Goal: Transaction & Acquisition: Purchase product/service

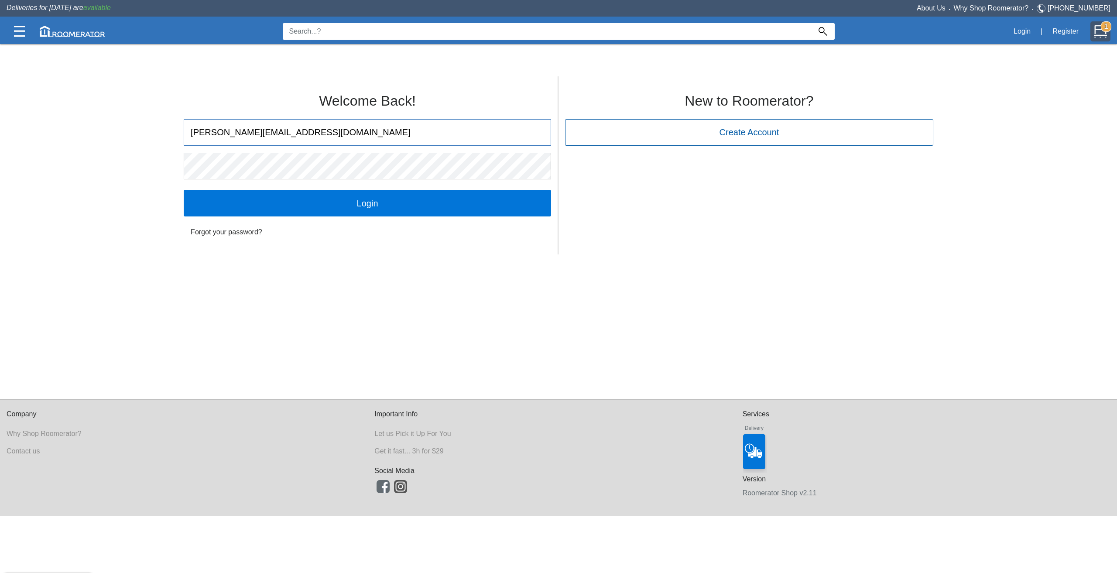
click at [1100, 27] on img at bounding box center [1100, 31] width 13 height 13
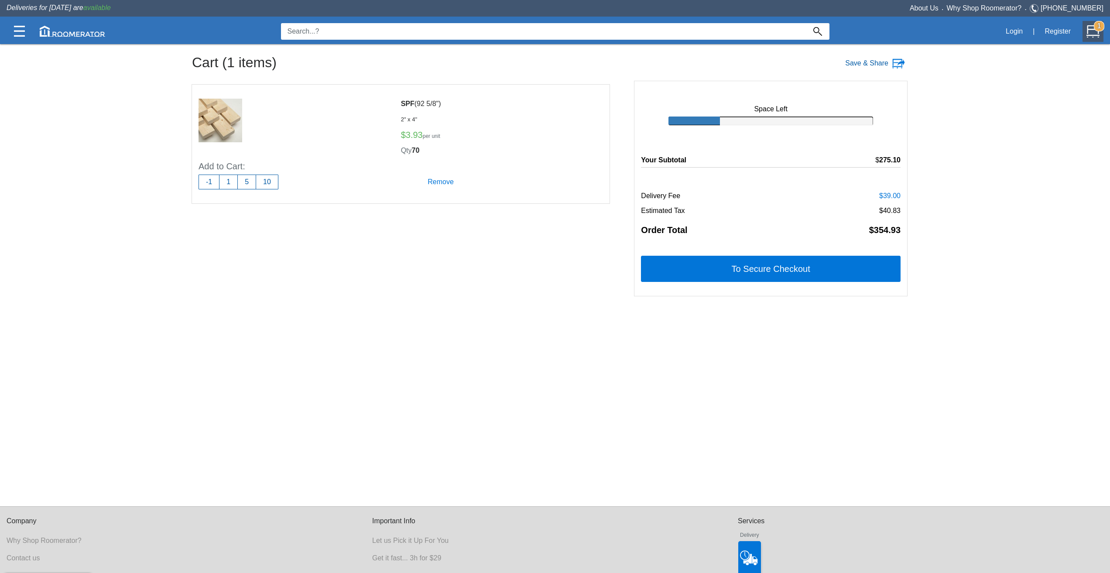
click at [871, 63] on label "Save & Share" at bounding box center [866, 63] width 43 height 10
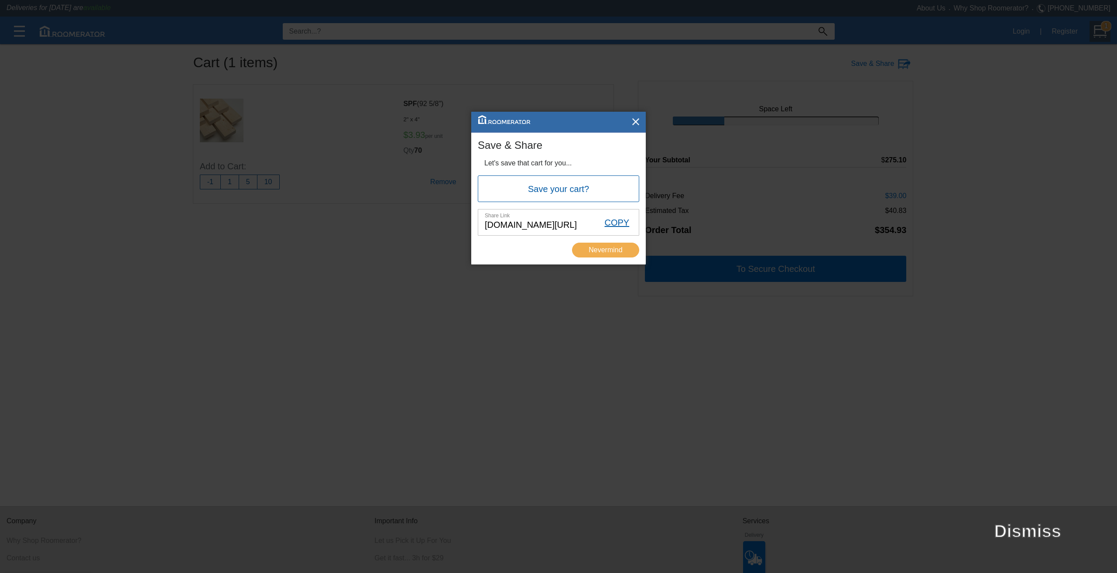
click at [612, 222] on div "COPY" at bounding box center [617, 222] width 44 height 25
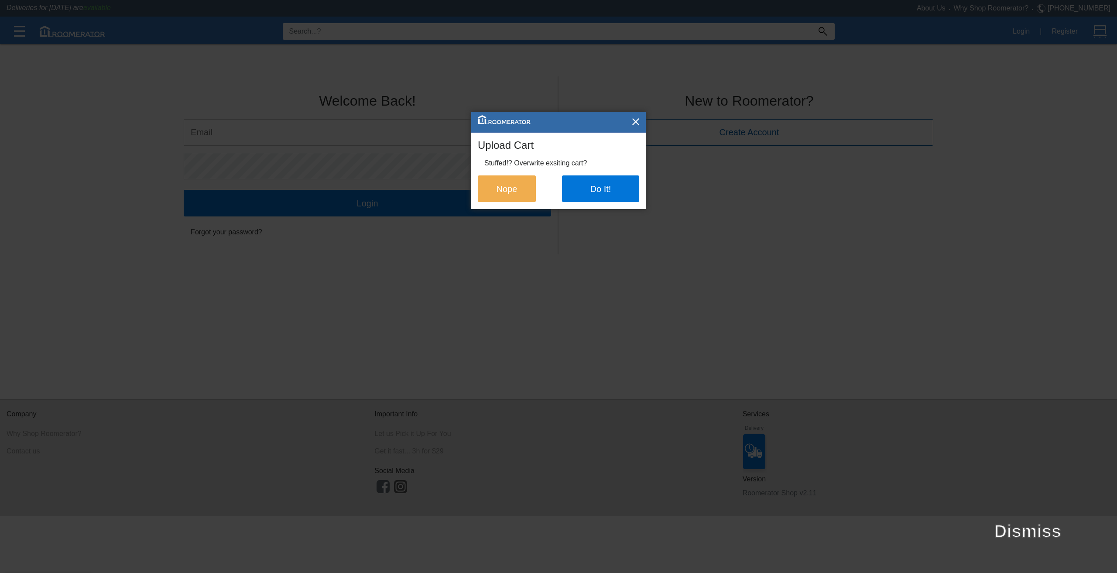
type input "[PERSON_NAME][EMAIL_ADDRESS][DOMAIN_NAME]"
click at [581, 187] on button "Do It!" at bounding box center [600, 188] width 77 height 26
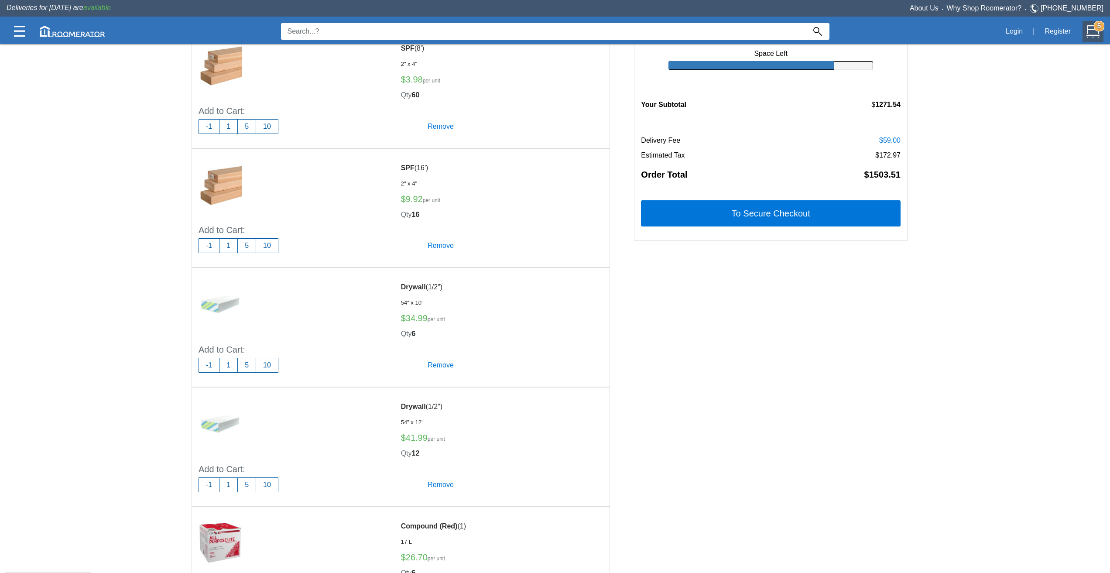
scroll to position [44, 0]
